Goal: Task Accomplishment & Management: Manage account settings

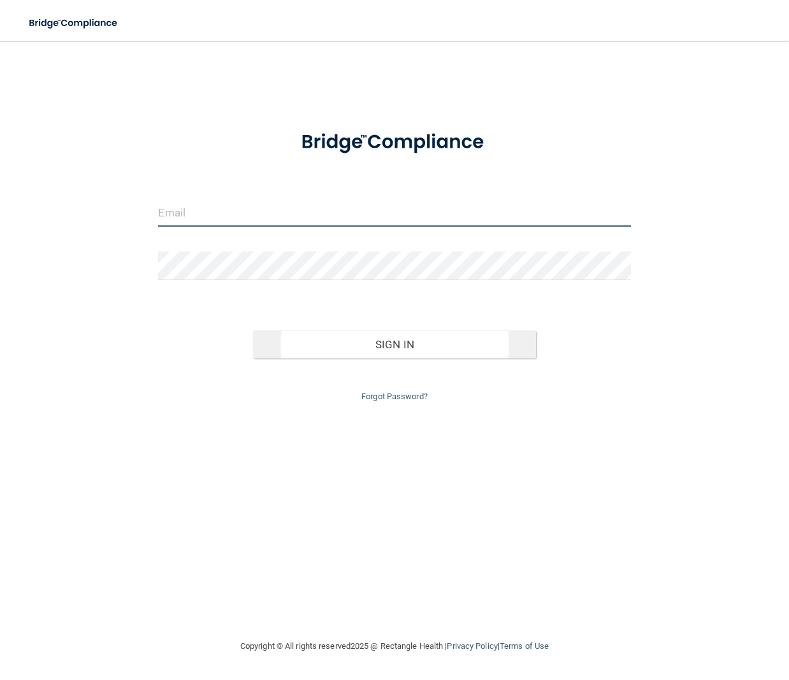
type input "[EMAIL_ADDRESS][DOMAIN_NAME]"
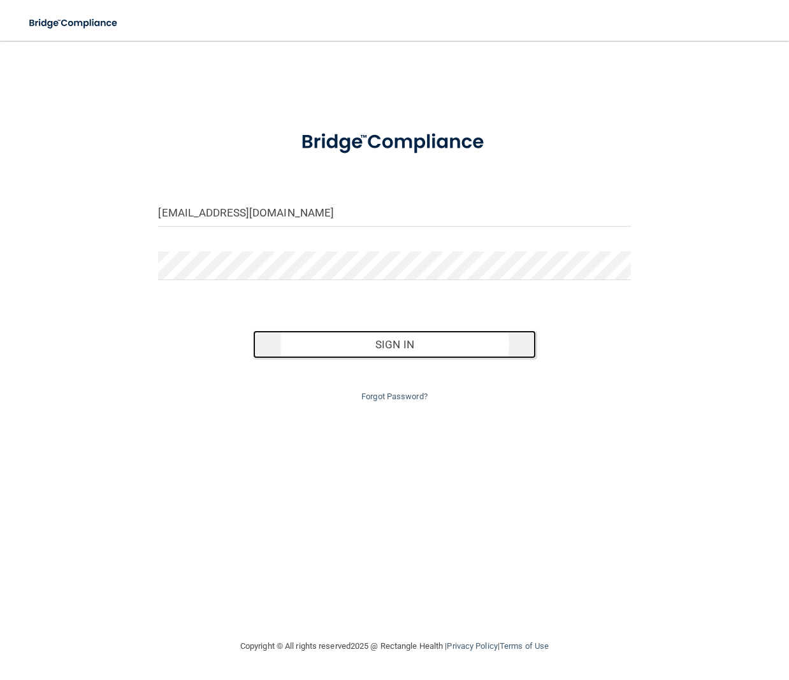
click at [445, 349] on button "Sign In" at bounding box center [395, 345] width 284 height 28
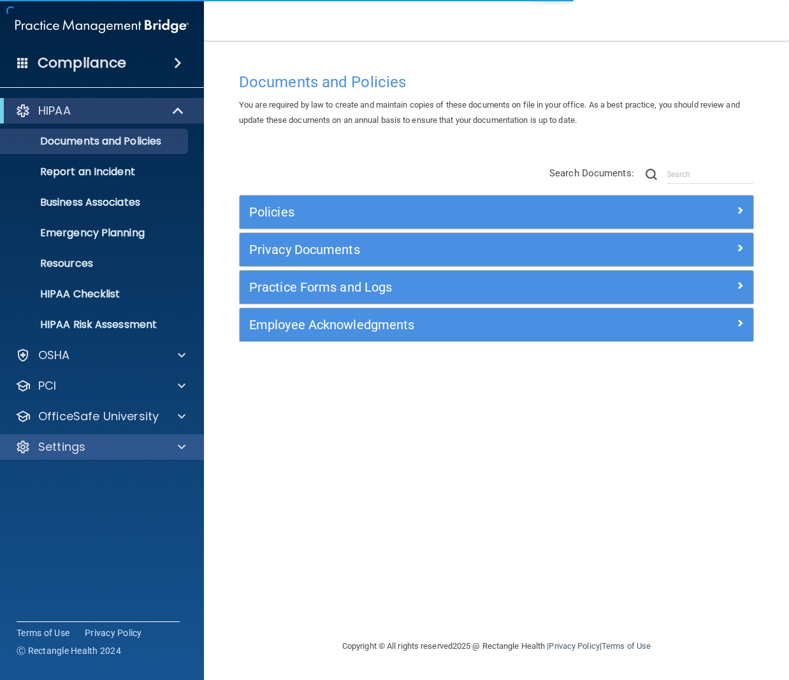
click at [71, 456] on div "Settings" at bounding box center [102, 447] width 205 height 25
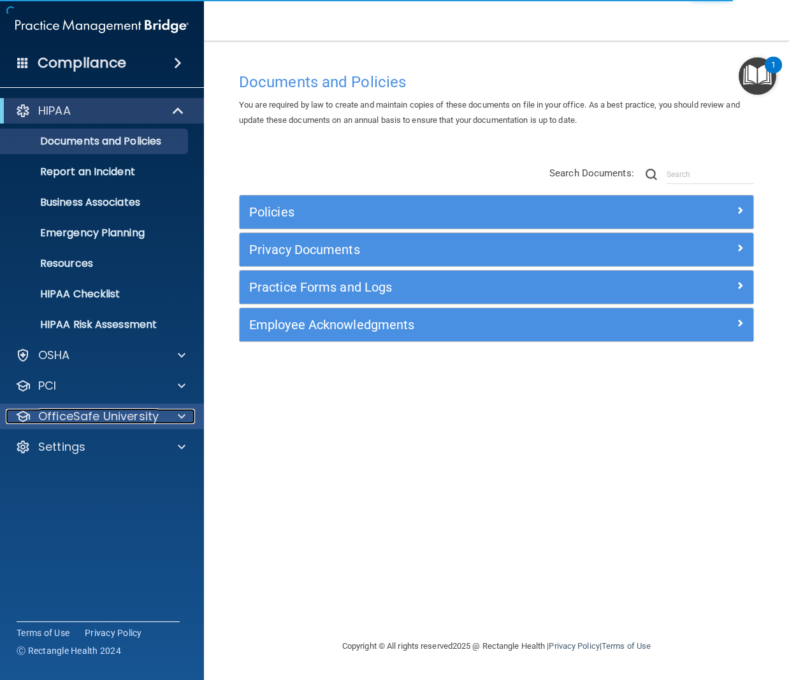
click at [75, 409] on p "OfficeSafe University" at bounding box center [98, 416] width 120 height 15
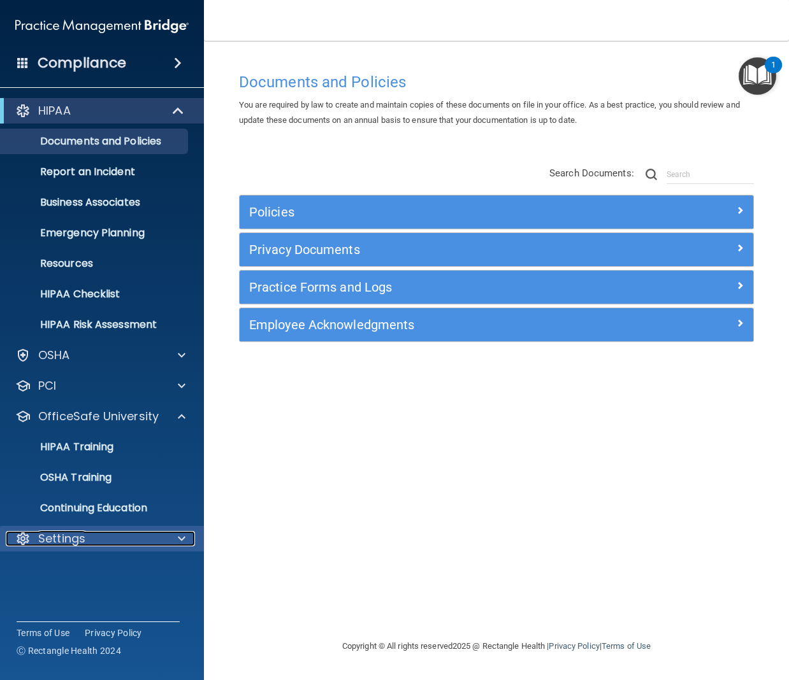
click at [59, 543] on p "Settings" at bounding box center [61, 538] width 47 height 15
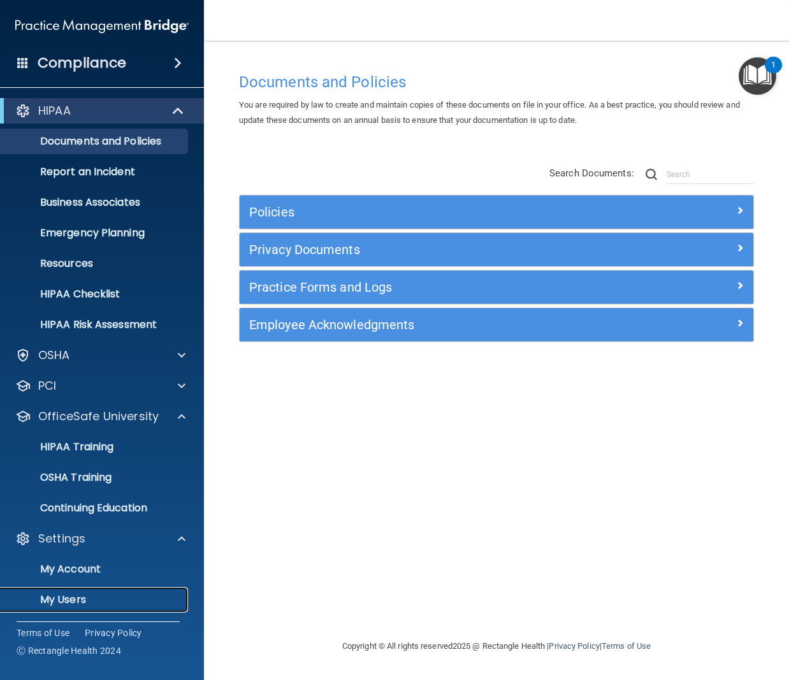
click at [81, 600] on p "My Users" at bounding box center [95, 600] width 174 height 13
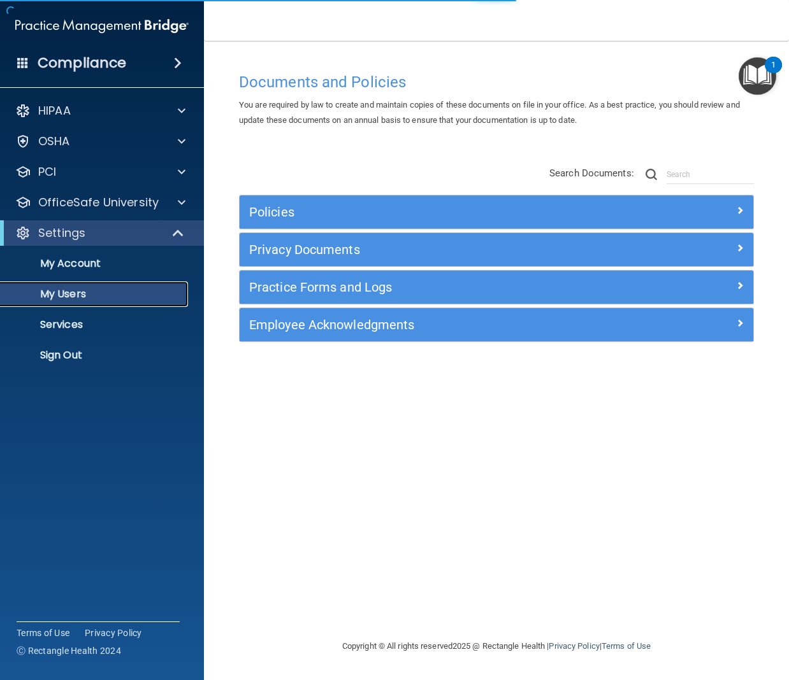
select select "20"
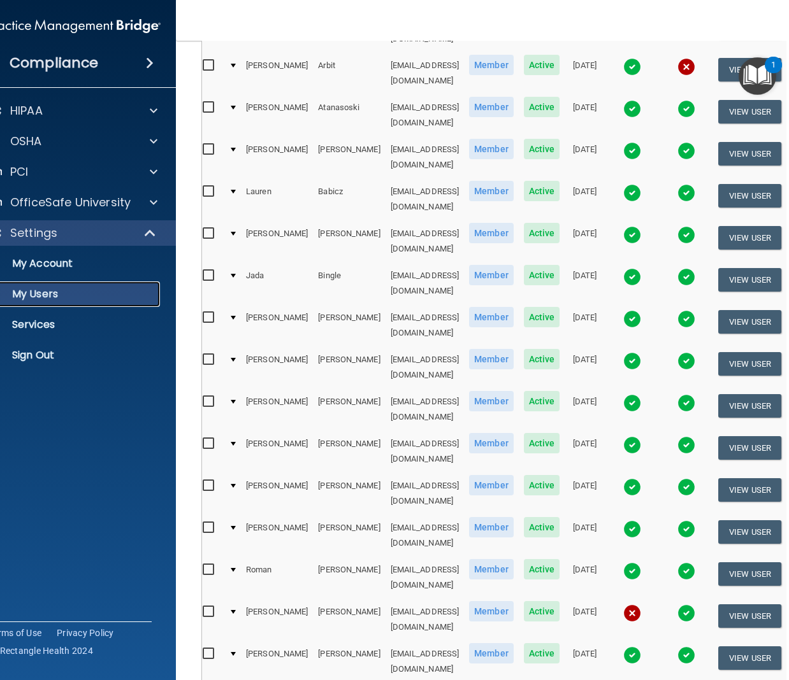
scroll to position [381, 0]
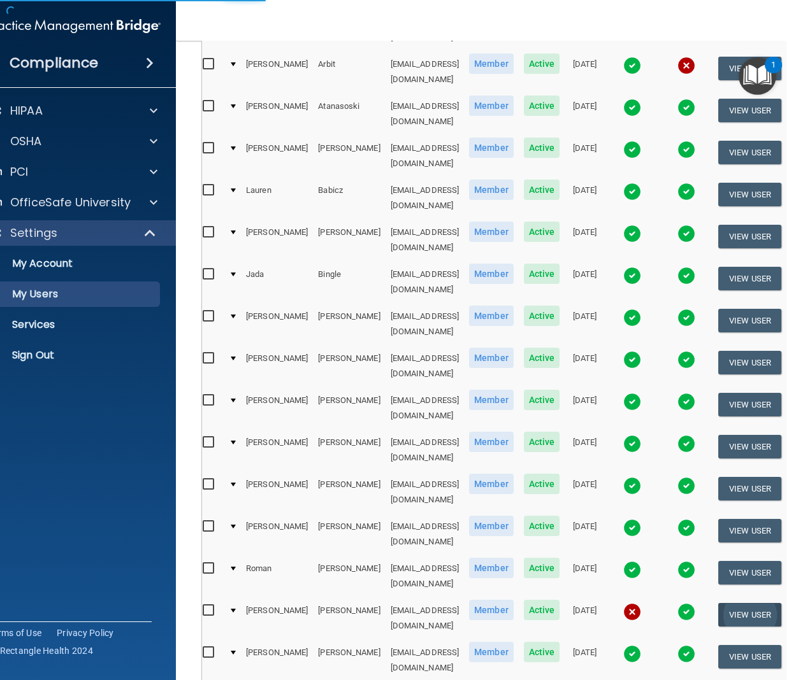
select select "20"
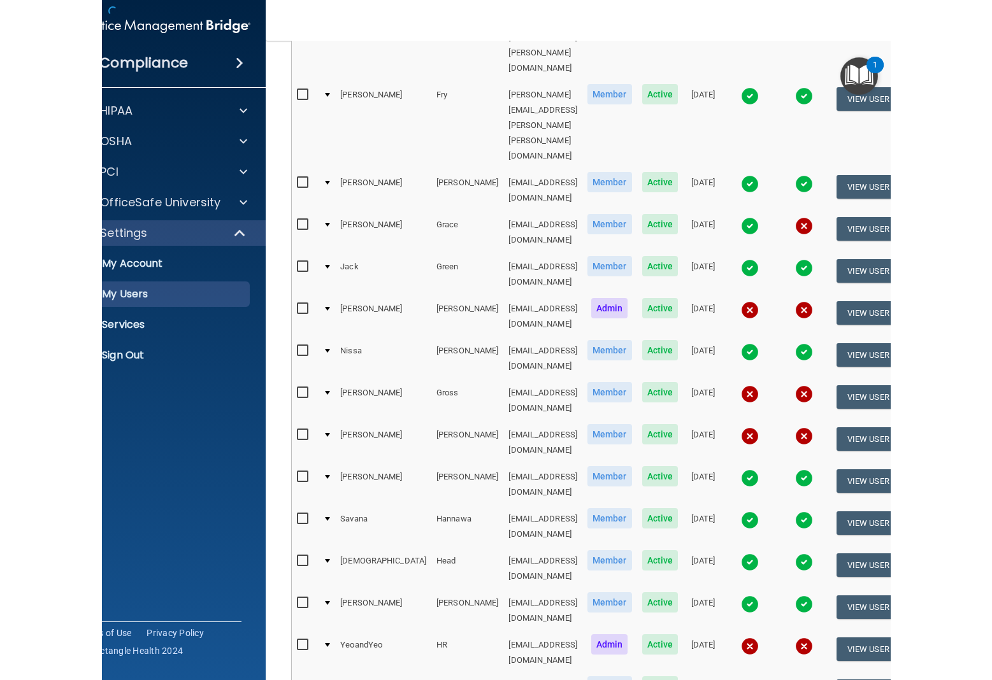
scroll to position [0, 0]
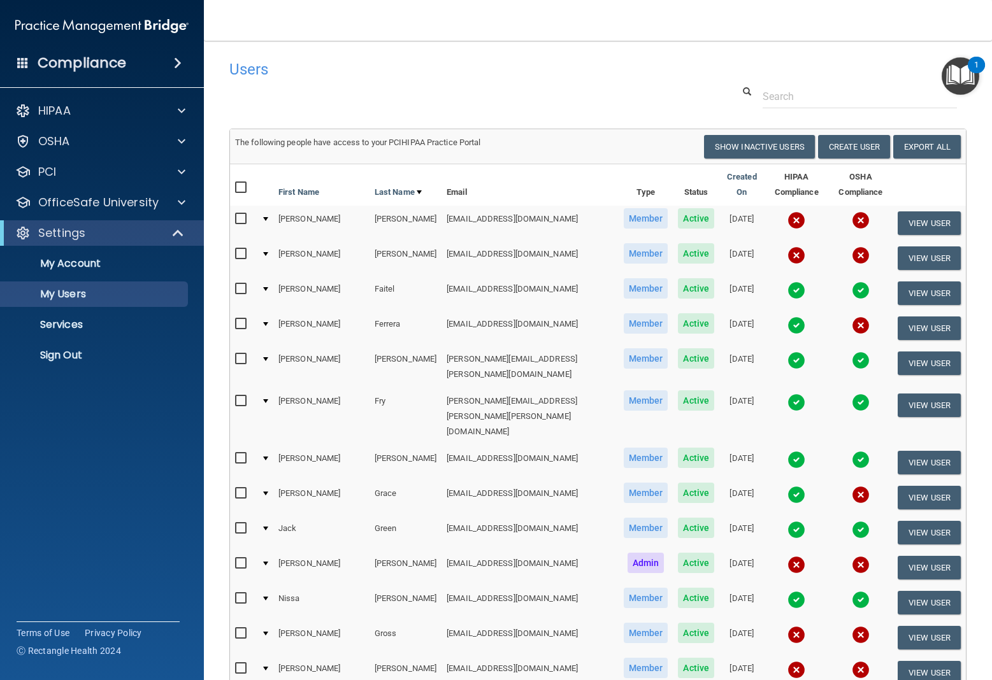
click at [236, 214] on input "checkbox" at bounding box center [242, 219] width 15 height 10
checkbox input "true"
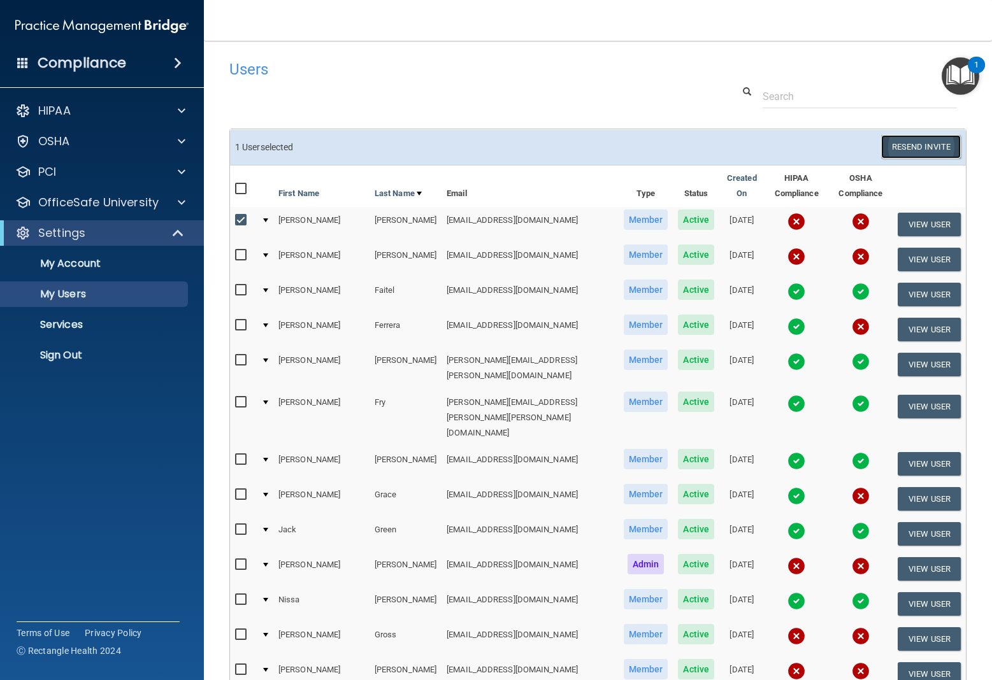
click at [788, 150] on button "Resend Invite" at bounding box center [921, 147] width 80 height 24
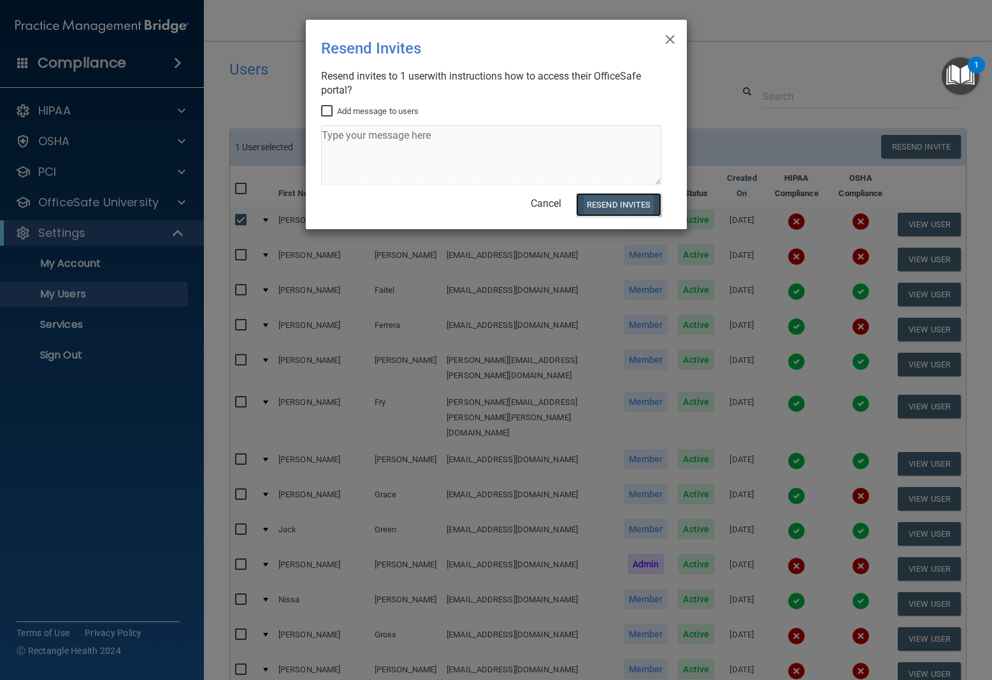
click at [613, 208] on button "Resend Invites" at bounding box center [618, 205] width 85 height 24
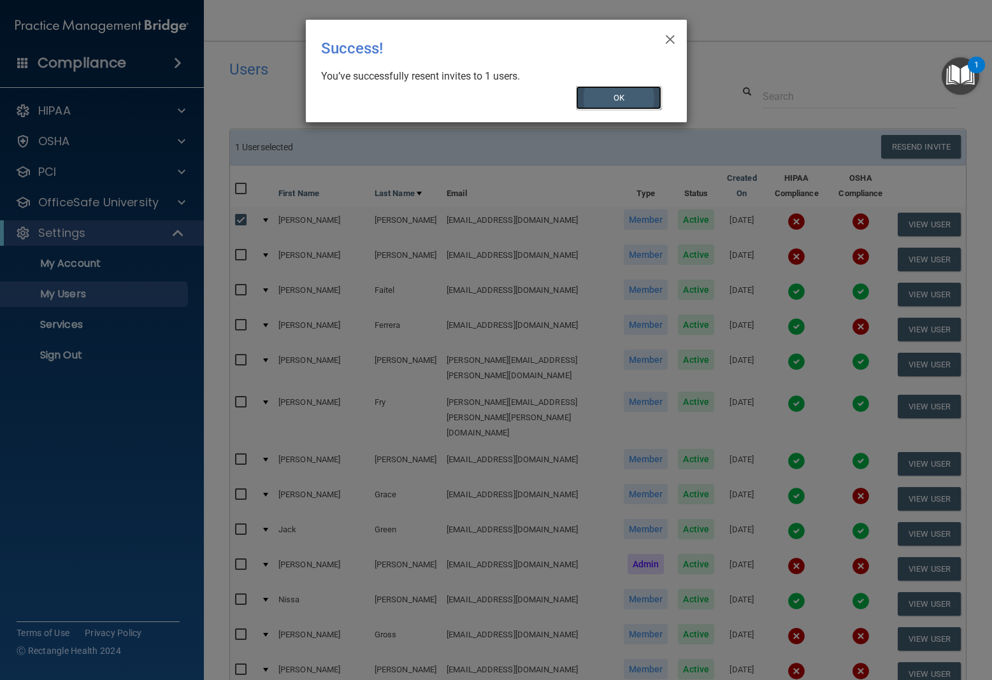
click at [614, 103] on button "OK" at bounding box center [618, 98] width 85 height 24
